Goal: Find specific page/section: Find specific page/section

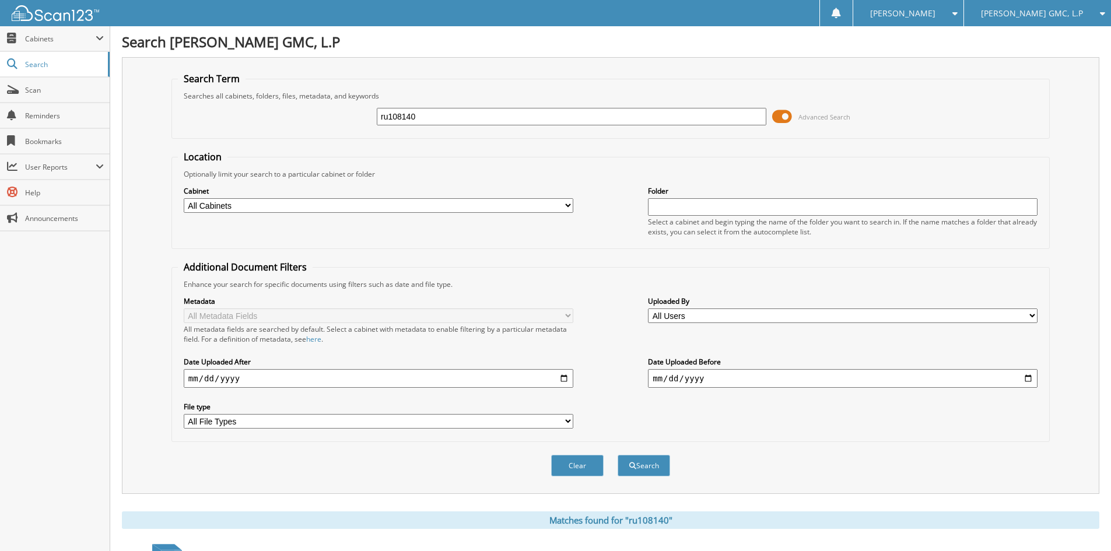
drag, startPoint x: 430, startPoint y: 111, endPoint x: 356, endPoint y: 106, distance: 74.3
click at [356, 106] on div "ru108140 Advanced Search" at bounding box center [611, 116] width 866 height 31
type input "sj164587"
click at [618, 455] on button "Search" at bounding box center [644, 466] width 52 height 22
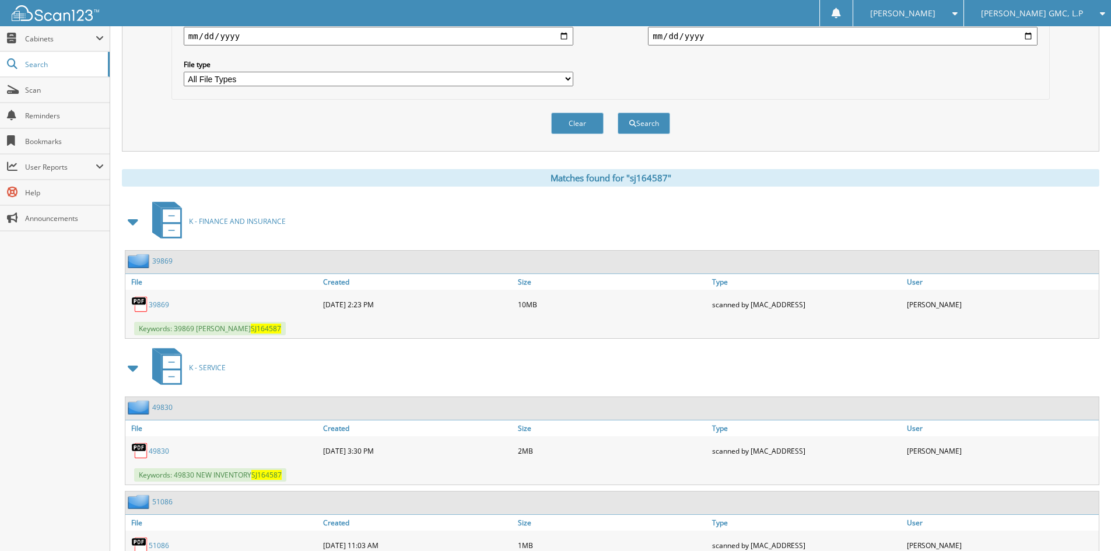
scroll to position [350, 0]
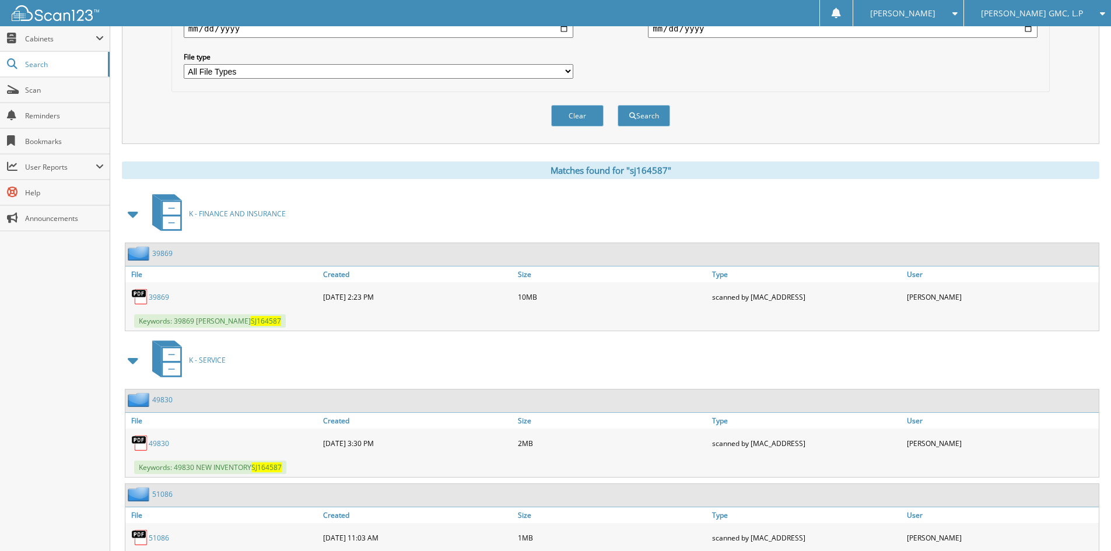
click at [165, 299] on link "39869" at bounding box center [159, 297] width 20 height 10
